Goal: Navigation & Orientation: Find specific page/section

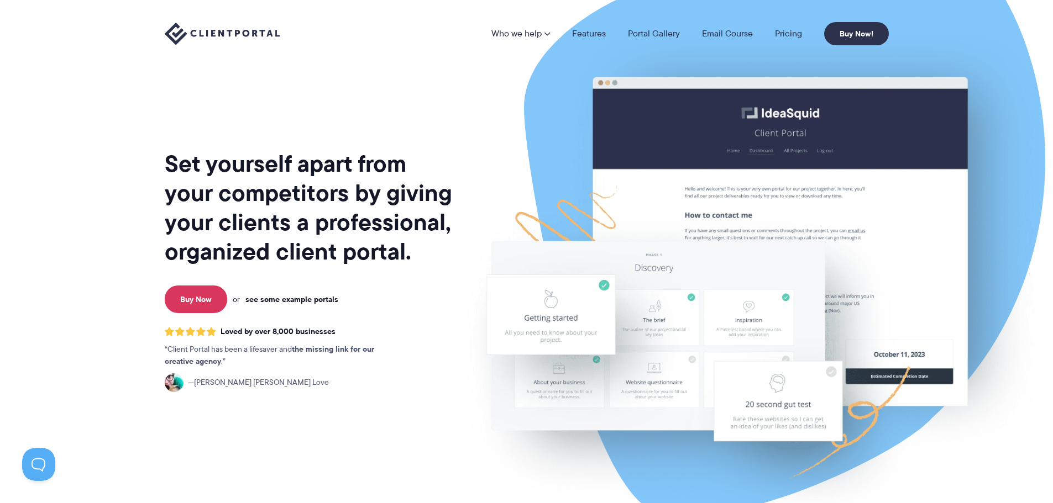
click at [301, 303] on link "see some example portals" at bounding box center [291, 300] width 93 height 10
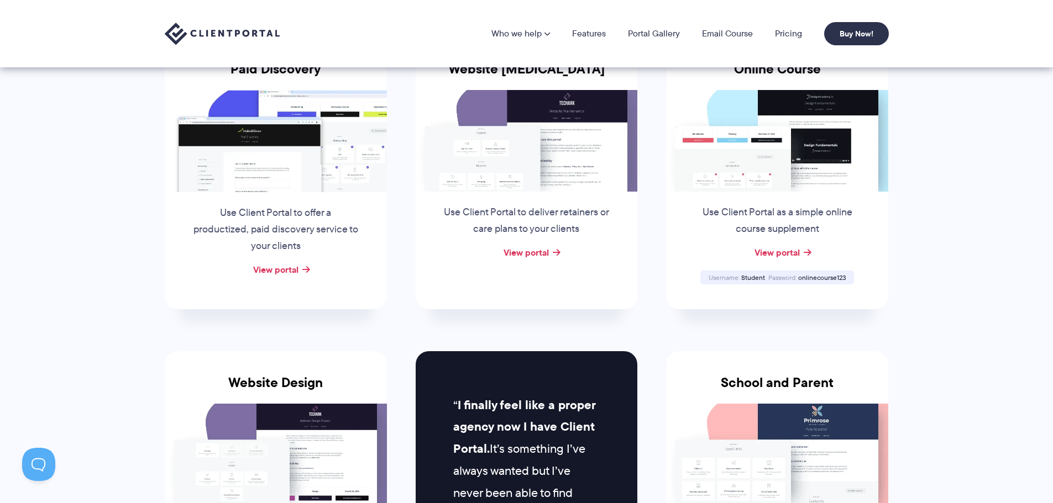
scroll to position [55, 0]
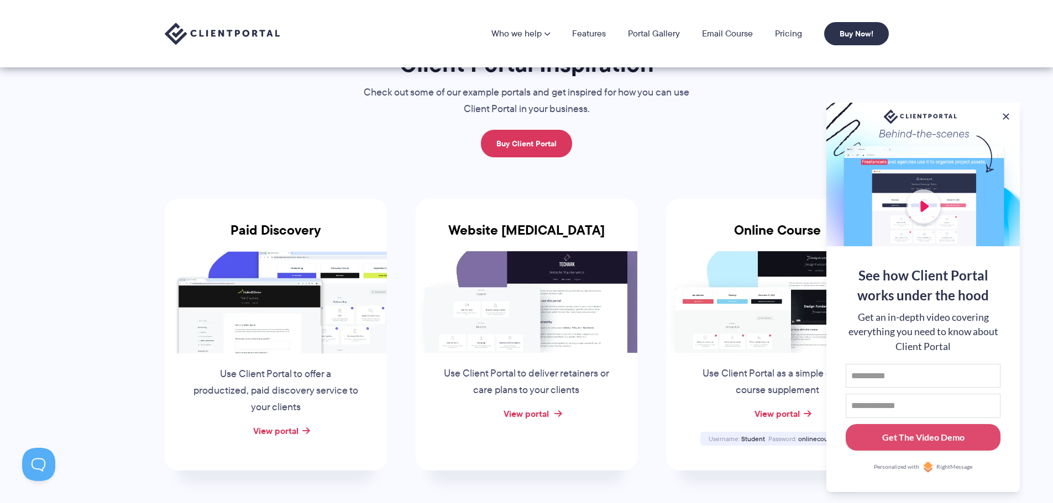
click at [547, 414] on link "View portal" at bounding box center [525, 413] width 45 height 13
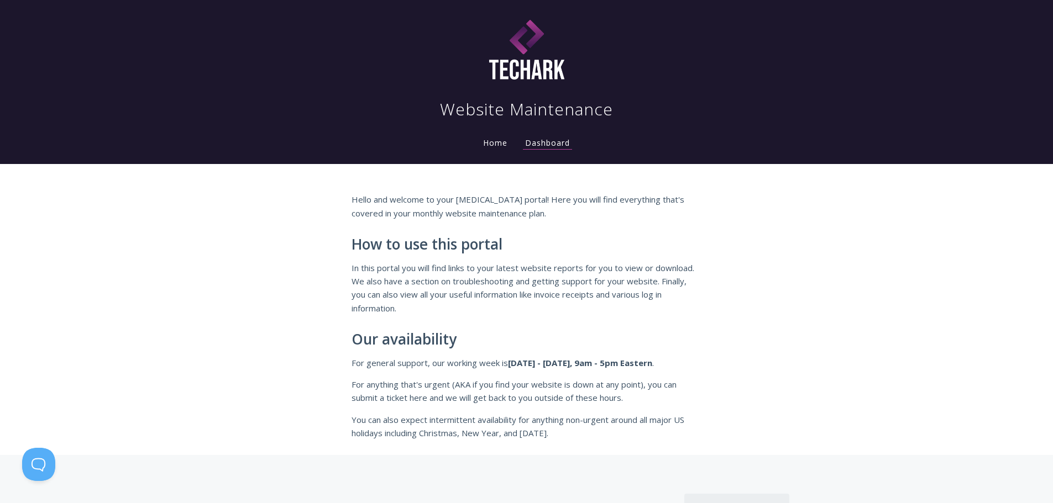
click at [481, 148] on link "Home" at bounding box center [495, 143] width 29 height 10
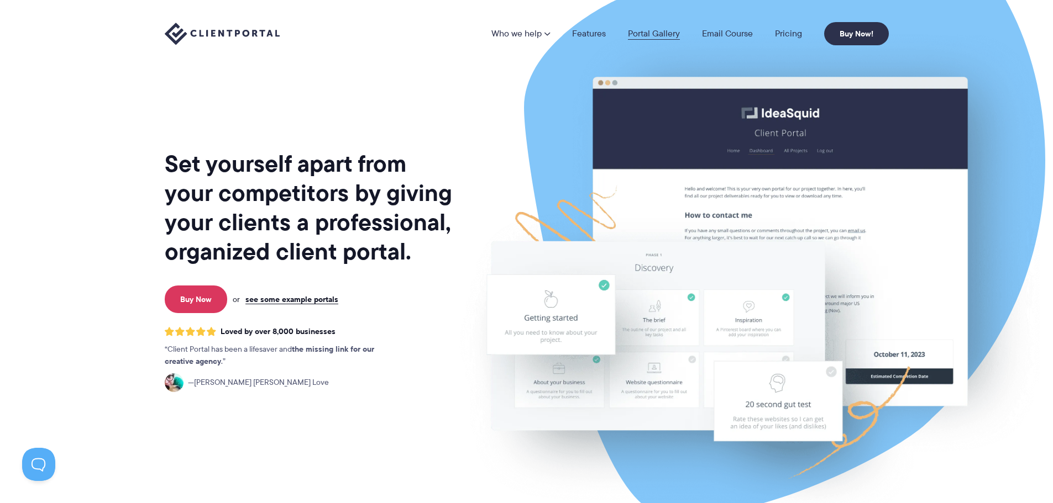
click at [660, 30] on link "Portal Gallery" at bounding box center [654, 33] width 52 height 9
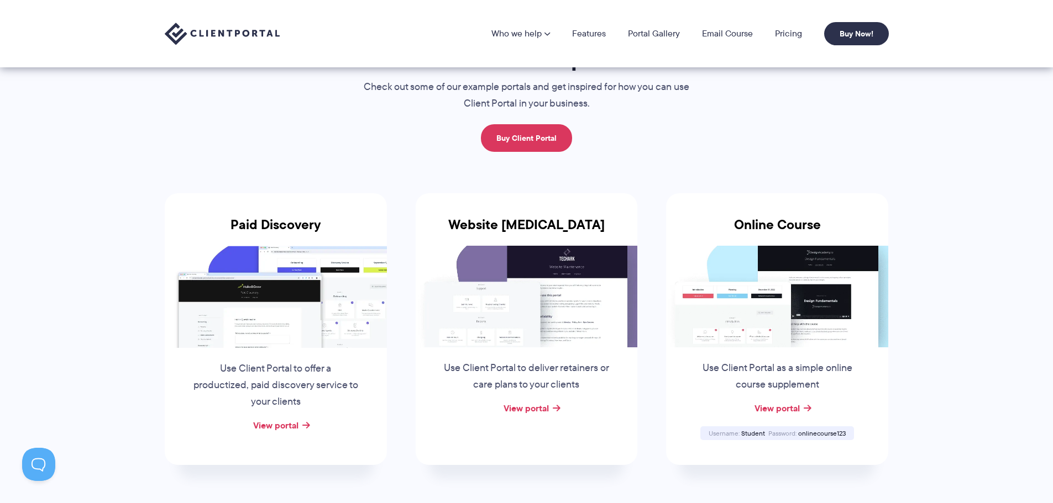
scroll to position [55, 0]
